Goal: Information Seeking & Learning: Learn about a topic

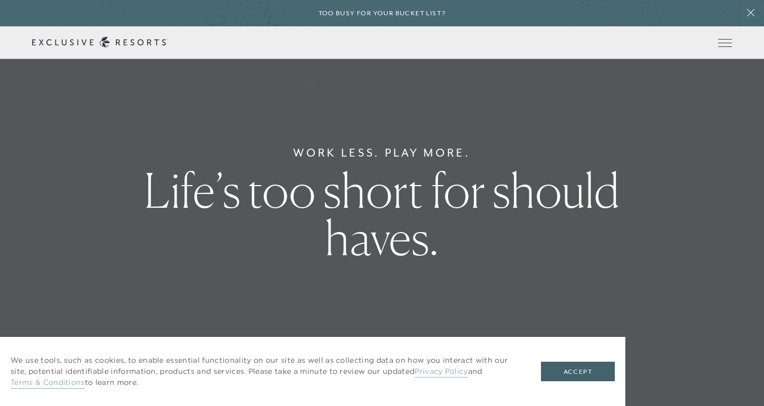
click at [0, 0] on li "The Collection Residence Collection Experience Collection" at bounding box center [0, 0] width 0 height 0
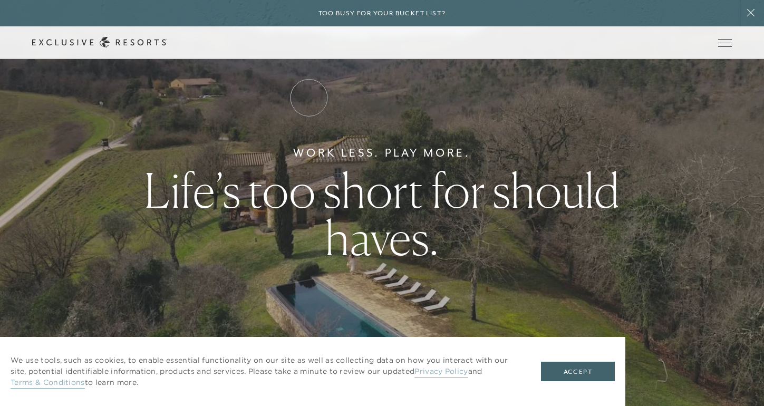
click at [0, 0] on link "Residence Collection" at bounding box center [0, 0] width 0 height 0
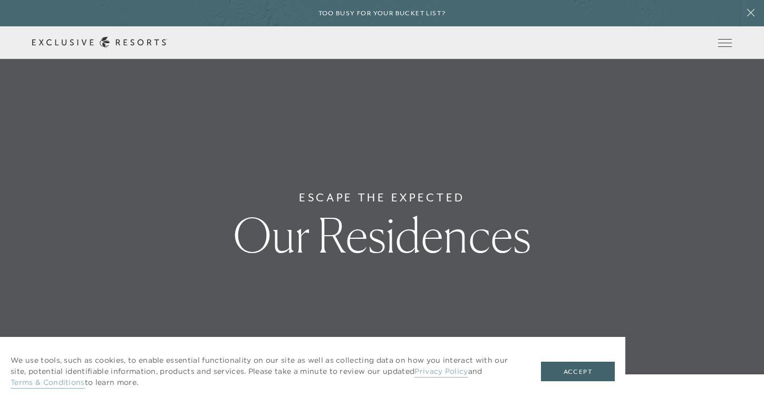
click at [0, 0] on link "Residence Collection" at bounding box center [0, 0] width 0 height 0
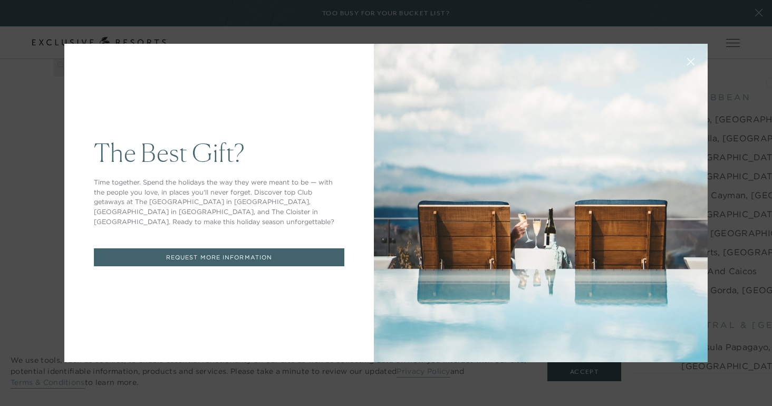
drag, startPoint x: 767, startPoint y: 55, endPoint x: 771, endPoint y: 81, distance: 26.6
click at [689, 55] on button at bounding box center [690, 60] width 25 height 25
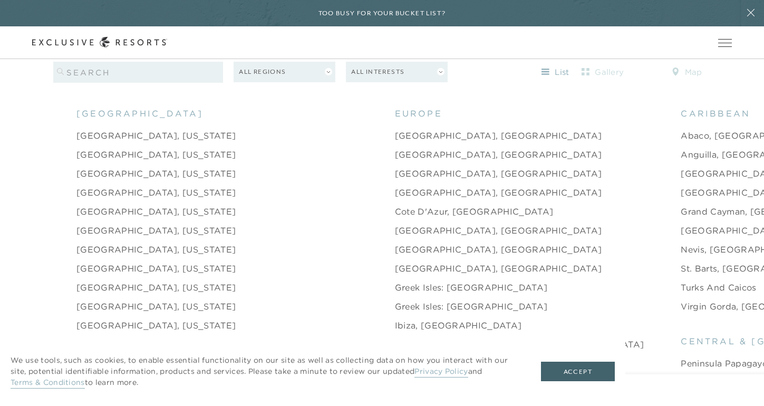
scroll to position [1088, 0]
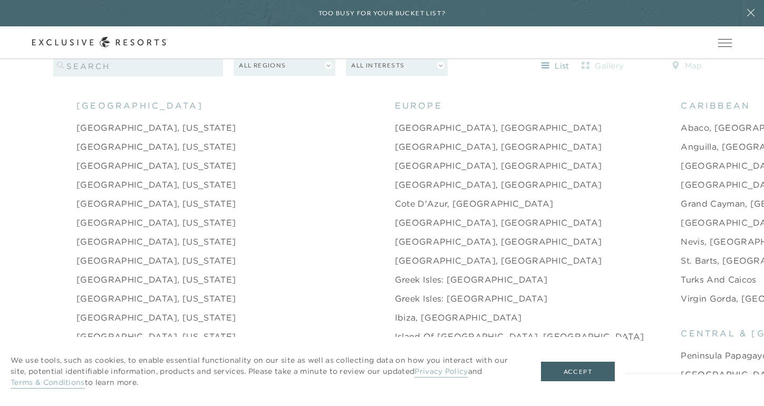
click at [681, 254] on link "St. Barts, French West Indies" at bounding box center [752, 260] width 142 height 13
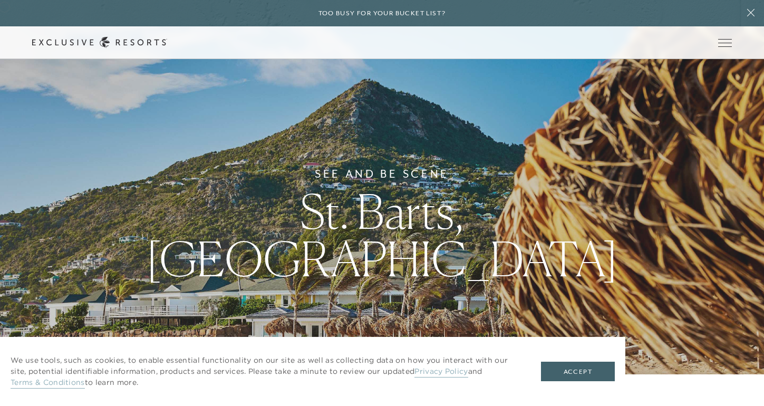
scroll to position [1088, 0]
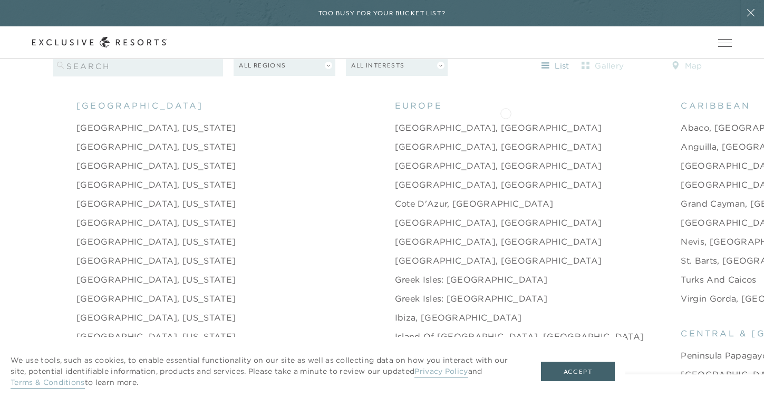
click at [681, 140] on link "Anguilla, [GEOGRAPHIC_DATA]" at bounding box center [752, 146] width 142 height 13
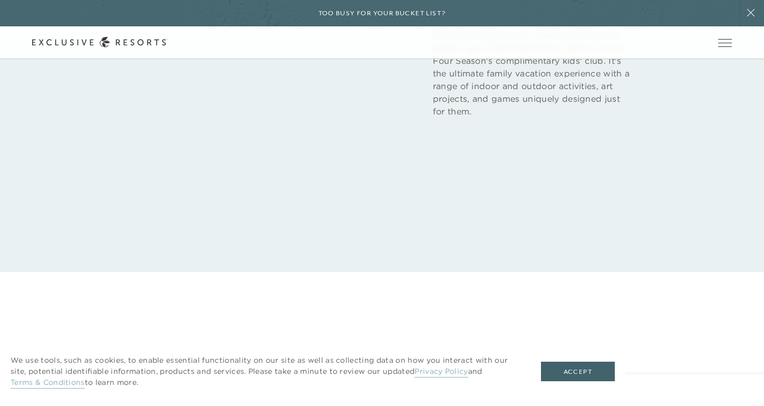
scroll to position [2005, 0]
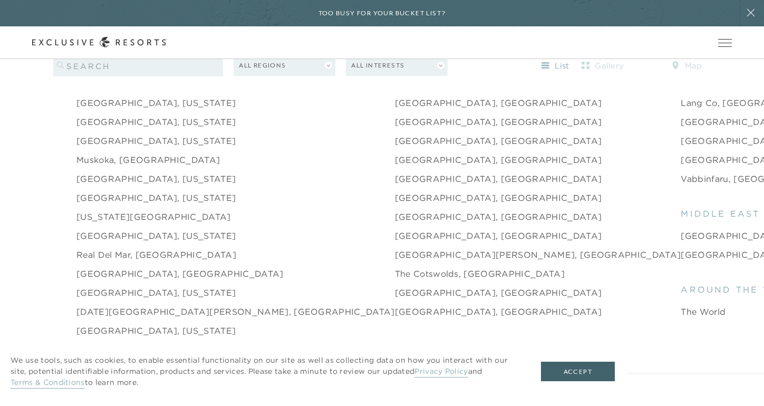
scroll to position [1508, 0]
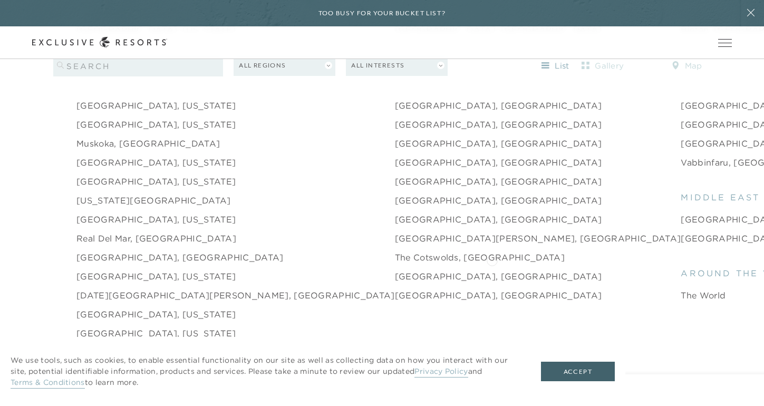
click at [681, 289] on link "The World" at bounding box center [703, 295] width 45 height 13
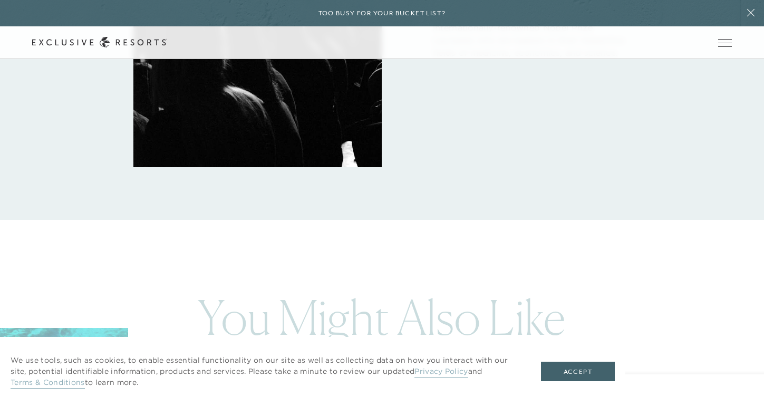
scroll to position [1989, 0]
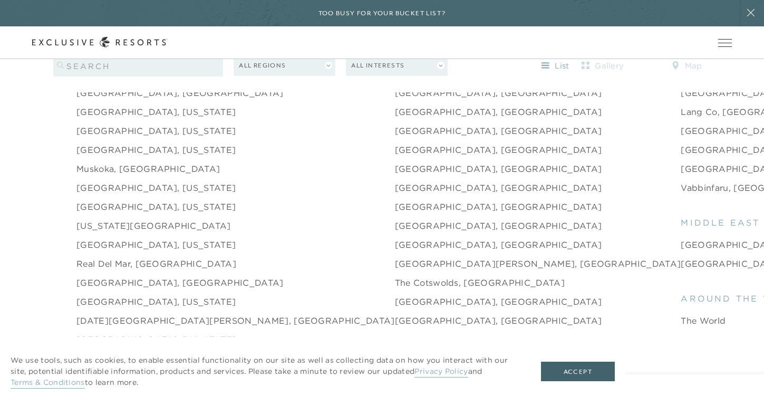
scroll to position [1487, 0]
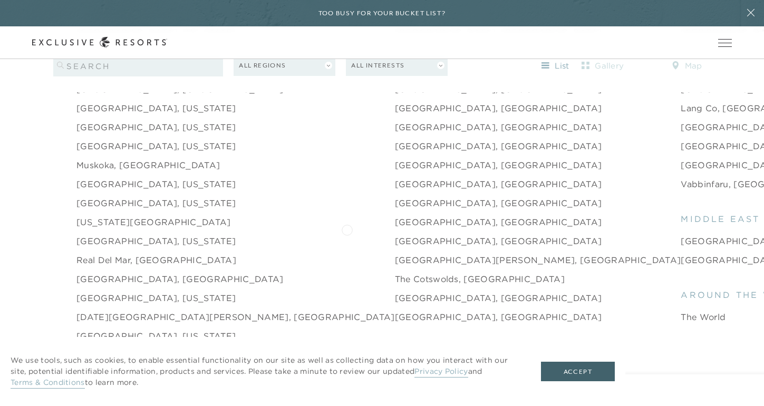
click at [395, 254] on link "St. Andrews, Scotland" at bounding box center [538, 260] width 286 height 13
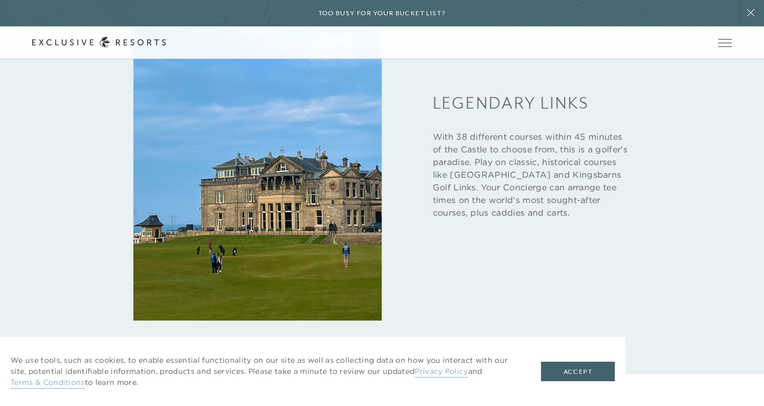
scroll to position [1654, 0]
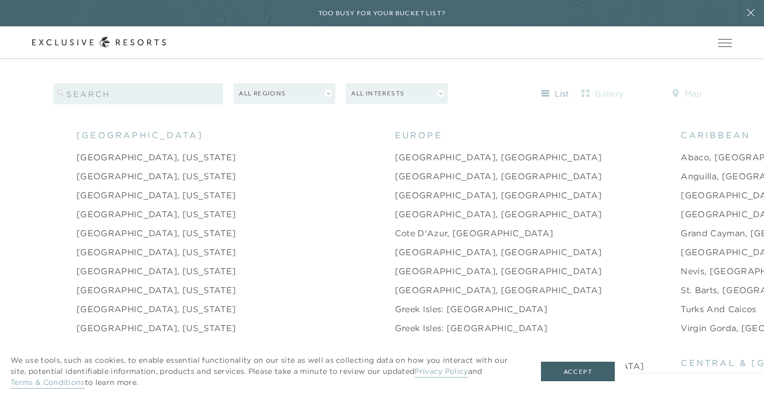
scroll to position [1062, 0]
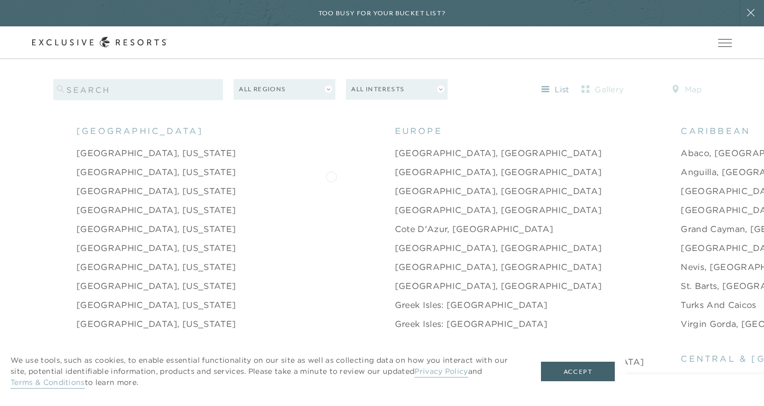
click at [395, 204] on link "Chamonix, France" at bounding box center [498, 210] width 207 height 13
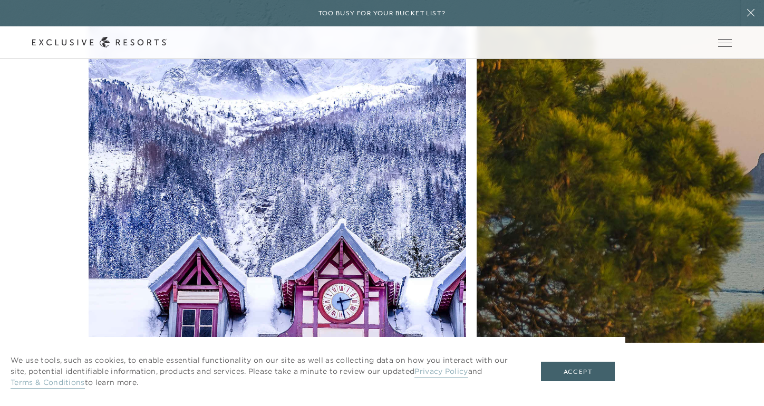
scroll to position [2818, 0]
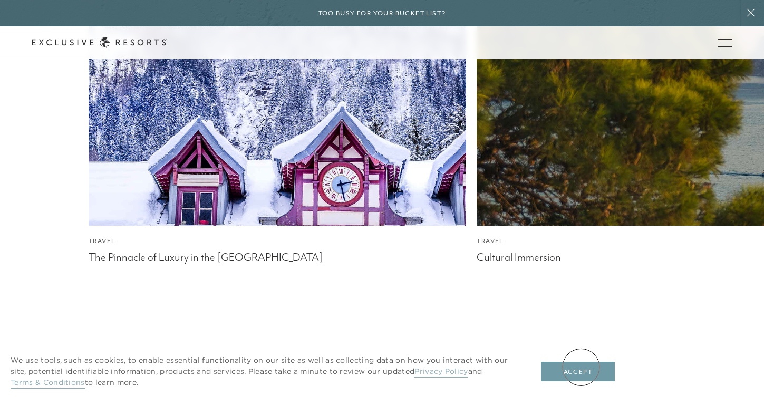
click at [581, 369] on button "Accept" at bounding box center [578, 372] width 74 height 20
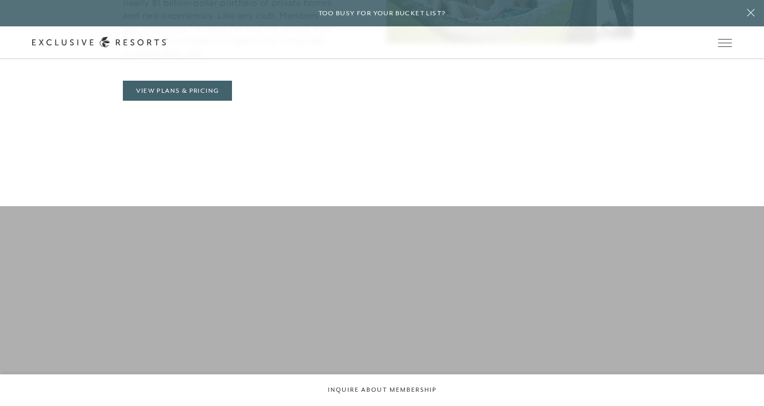
scroll to position [467, 0]
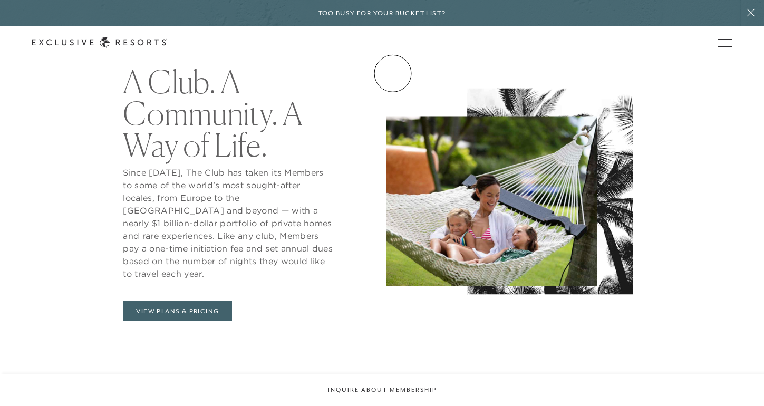
click at [0, 0] on link "Membership" at bounding box center [0, 0] width 0 height 0
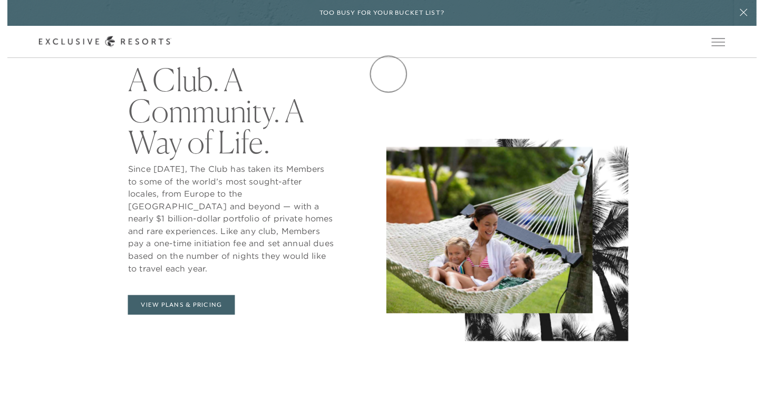
scroll to position [0, 0]
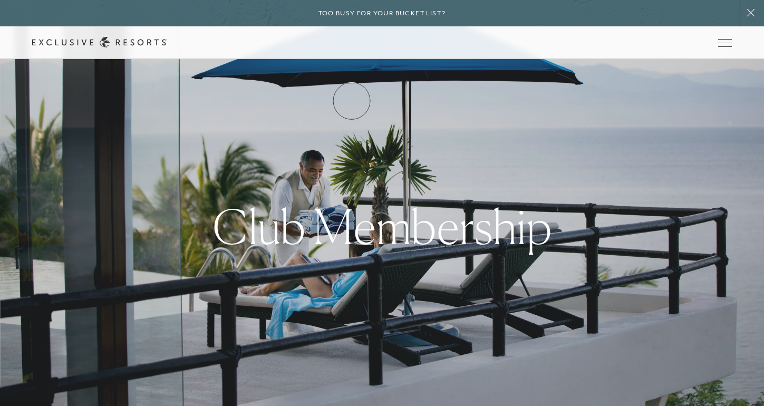
click at [0, 0] on link "How it works" at bounding box center [0, 0] width 0 height 0
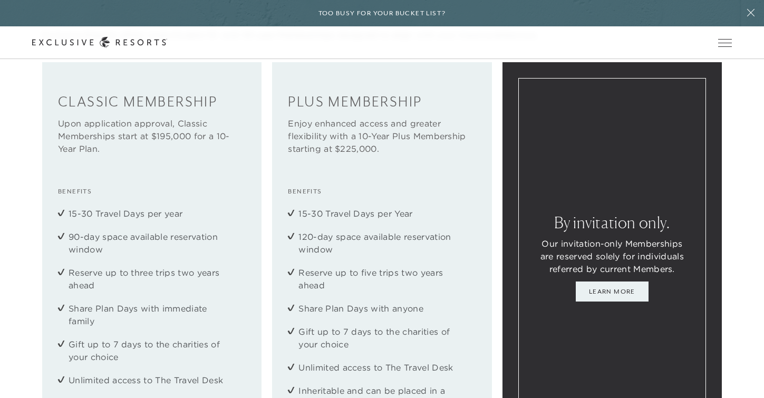
scroll to position [1312, 0]
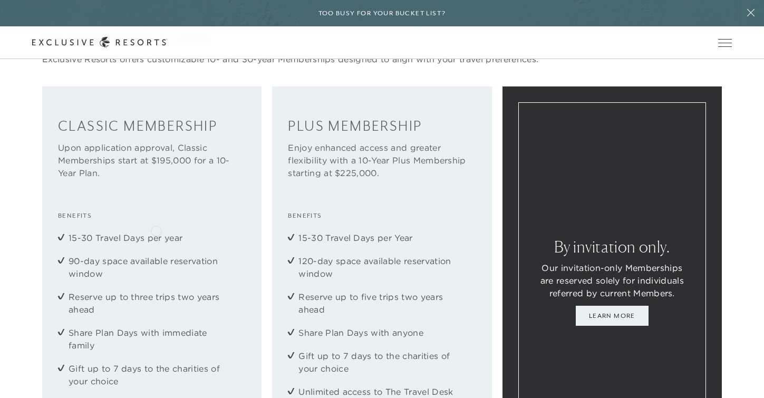
click at [156, 231] on li "15-30 Travel Days per year" at bounding box center [152, 237] width 167 height 13
click at [143, 234] on li "15-30 Travel Days per year" at bounding box center [152, 237] width 167 height 13
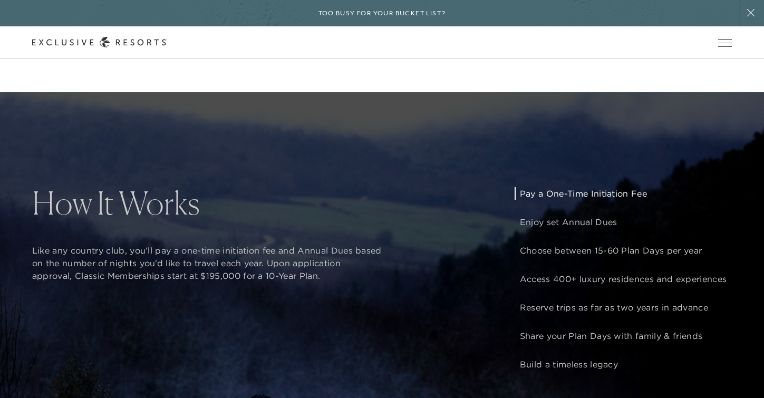
scroll to position [779, 0]
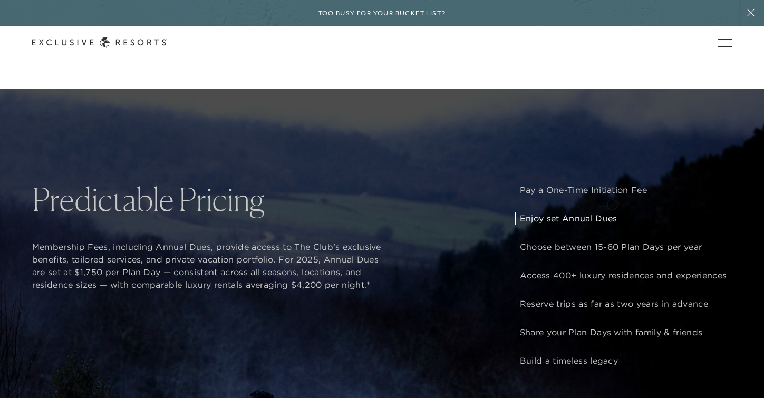
click at [610, 212] on p "Enjoy set Annual Dues" at bounding box center [623, 218] width 207 height 13
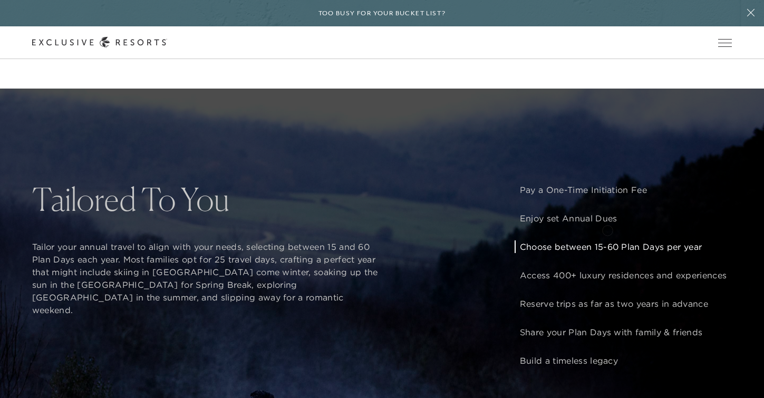
click at [608, 240] on p "Choose between 15-60 Plan Days per year" at bounding box center [623, 246] width 207 height 13
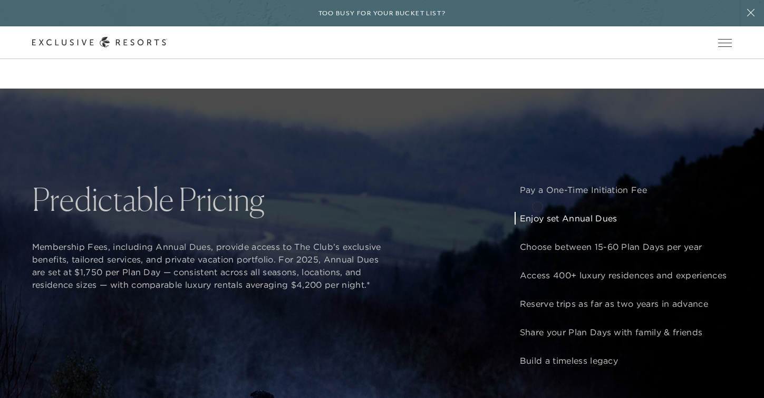
click at [537, 212] on p "Enjoy set Annual Dues" at bounding box center [623, 218] width 207 height 13
